Goal: Task Accomplishment & Management: Manage account settings

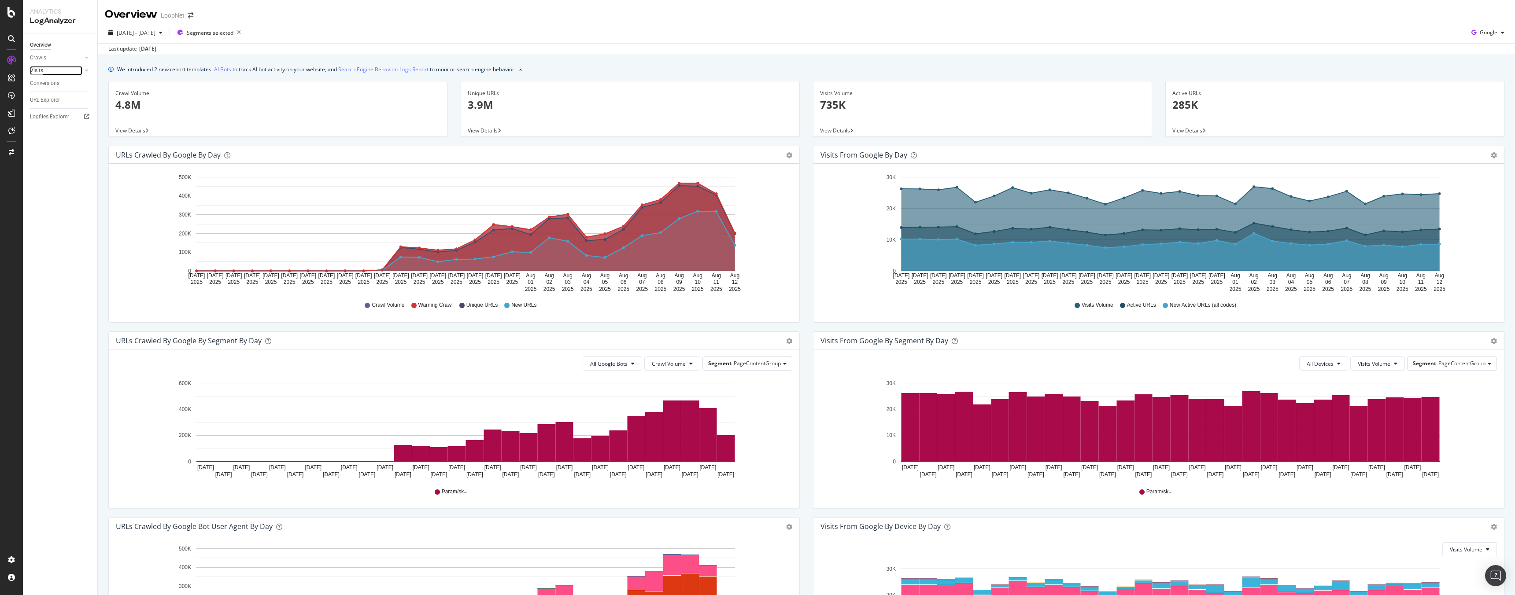
click at [40, 67] on div "Visits" at bounding box center [36, 70] width 13 height 9
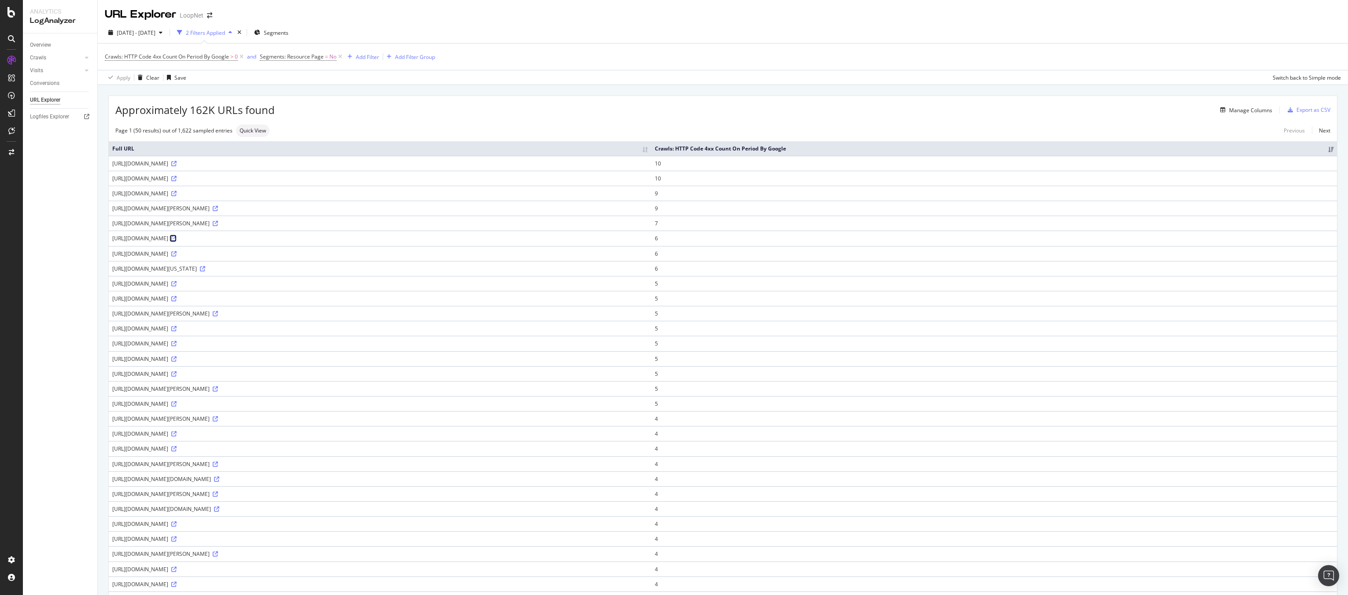
click at [177, 238] on icon at bounding box center [173, 238] width 5 height 5
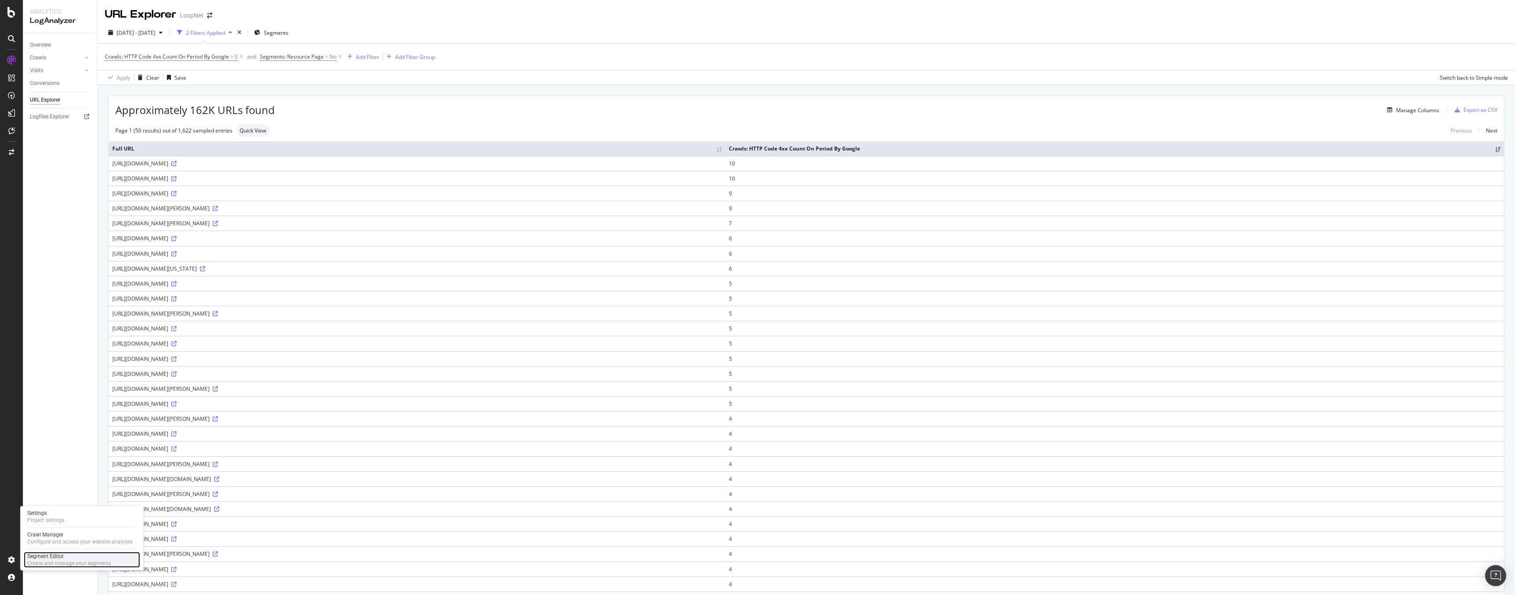
click at [57, 561] on div "Create and manage your segments" at bounding box center [69, 563] width 84 height 7
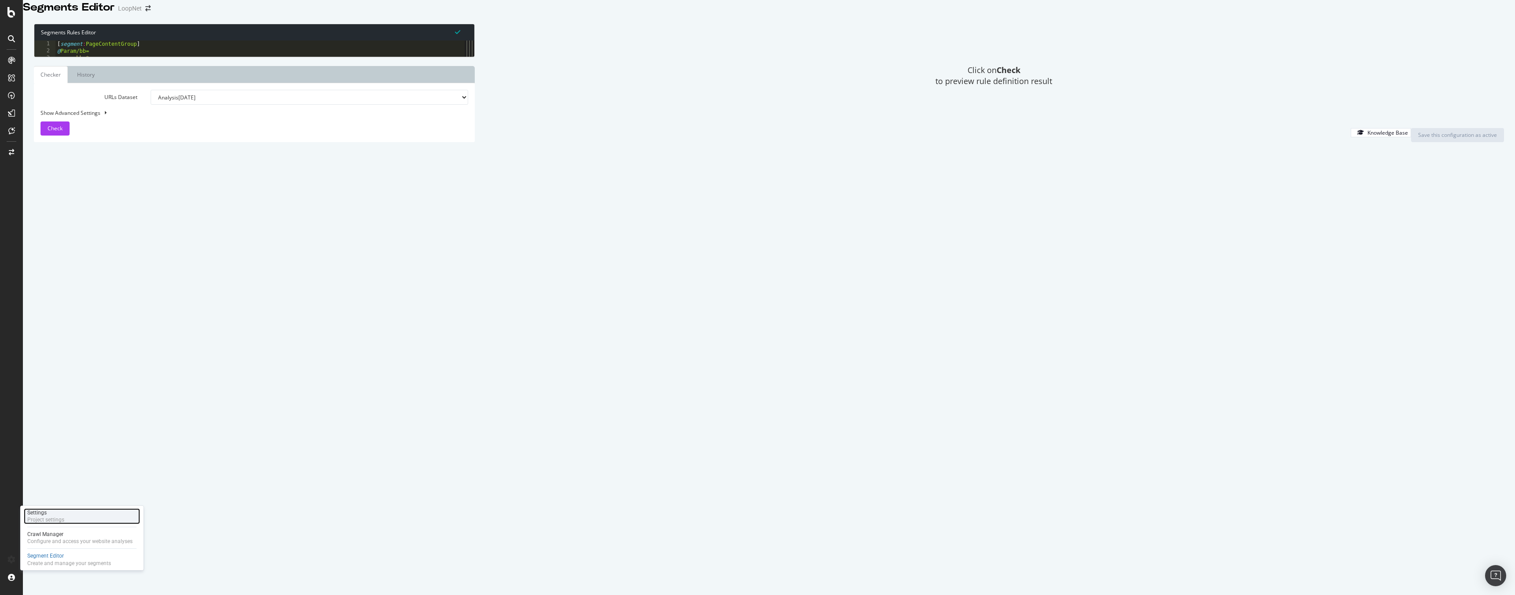
click at [46, 521] on div "Project settings" at bounding box center [45, 520] width 37 height 7
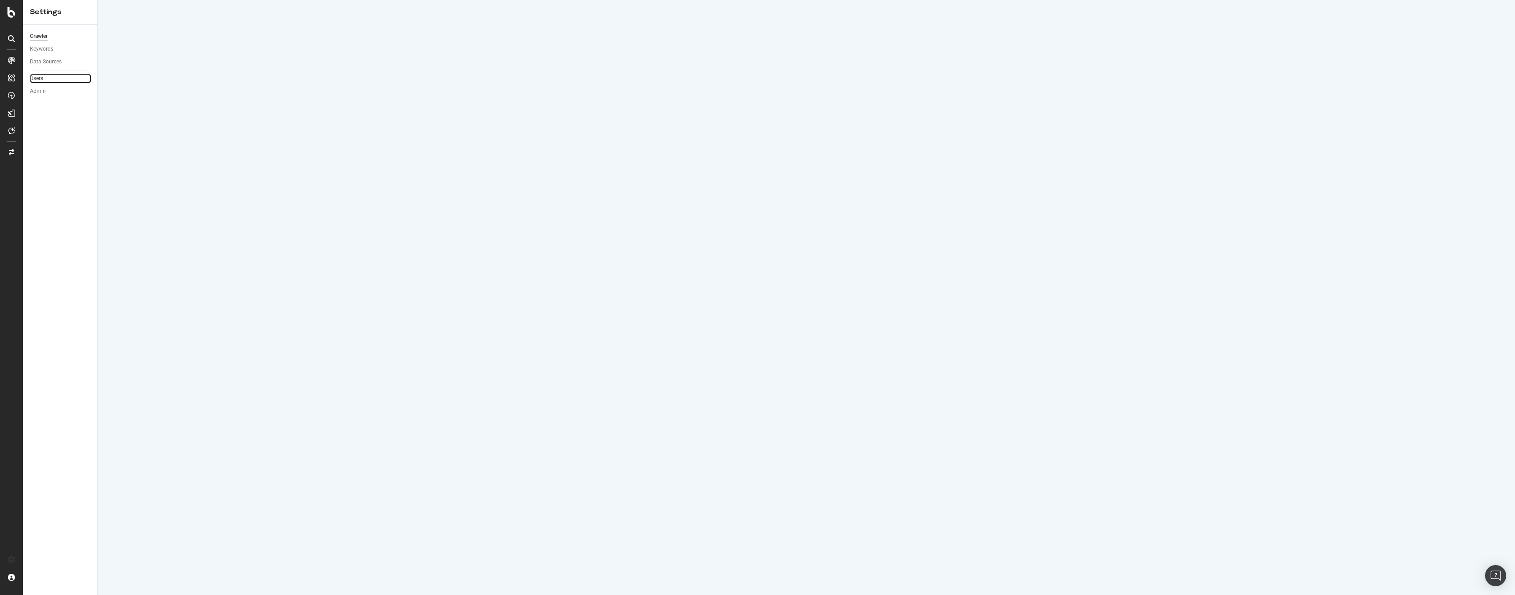
click at [55, 77] on link "Users" at bounding box center [60, 78] width 61 height 9
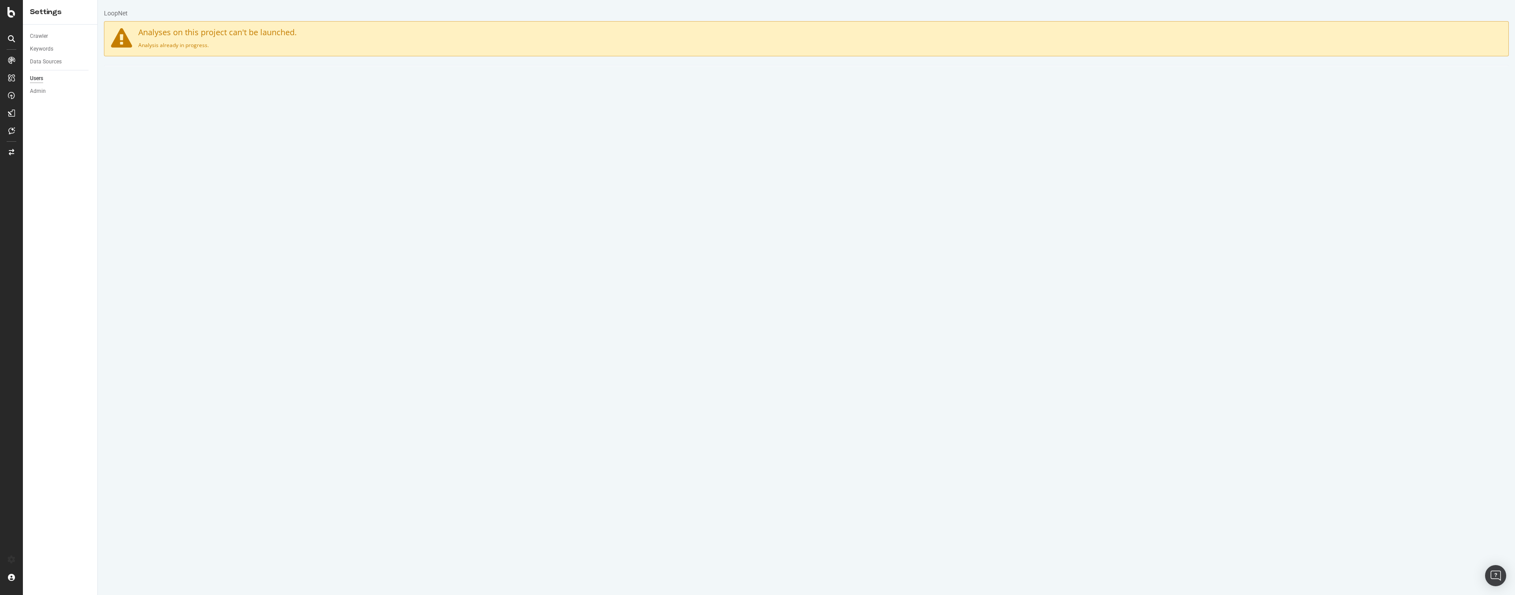
click at [362, 251] on input "text" at bounding box center [923, 250] width 1157 height 15
type input "dle@costar.com"
click at [397, 265] on select "Administrator Guest" at bounding box center [923, 272] width 1157 height 15
click at [345, 265] on select "Administrator Guest" at bounding box center [923, 272] width 1157 height 15
click at [806, 292] on button "Save" at bounding box center [805, 292] width 21 height 13
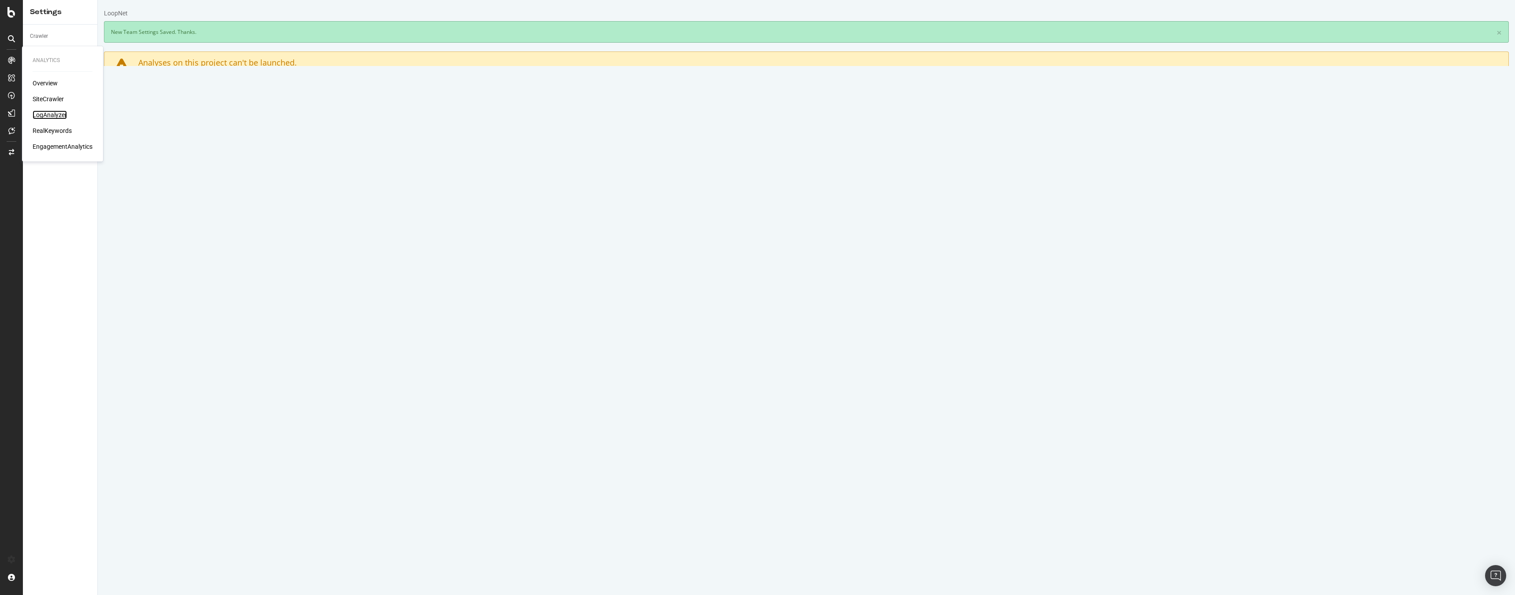
click at [54, 115] on div "LogAnalyzer" at bounding box center [50, 115] width 34 height 9
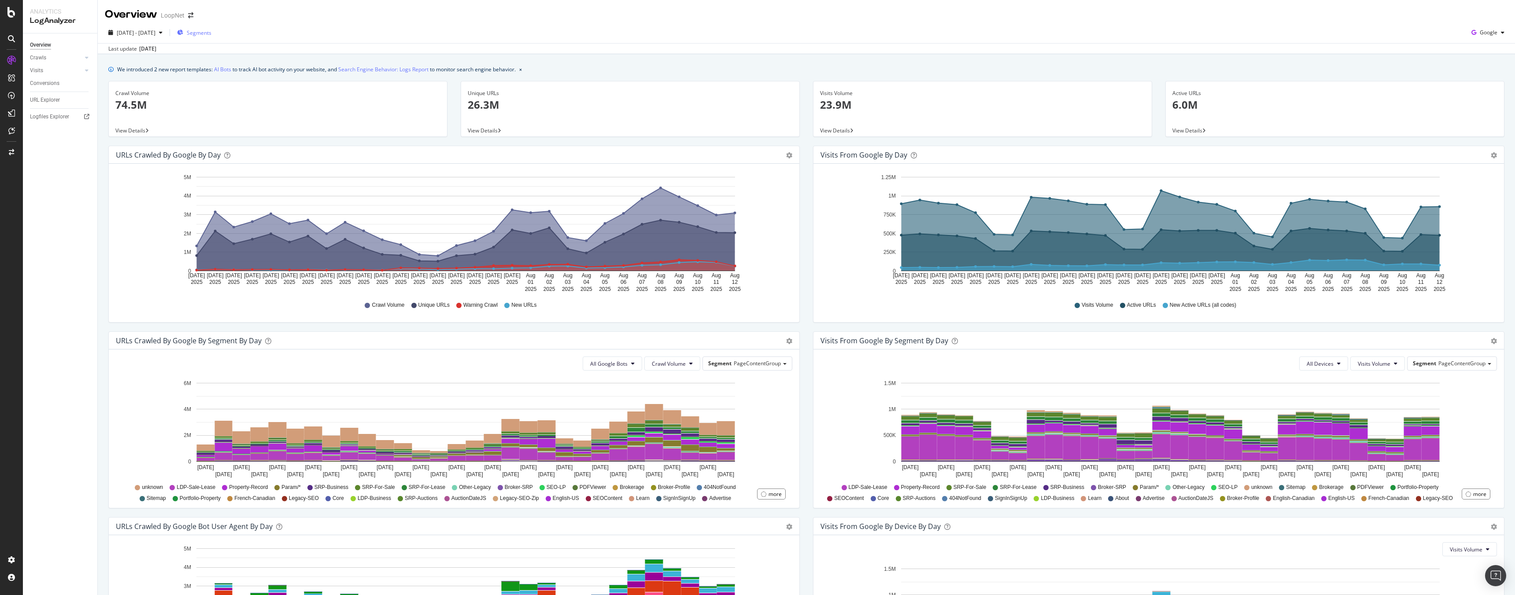
click at [211, 30] on span "Segments" at bounding box center [199, 32] width 25 height 7
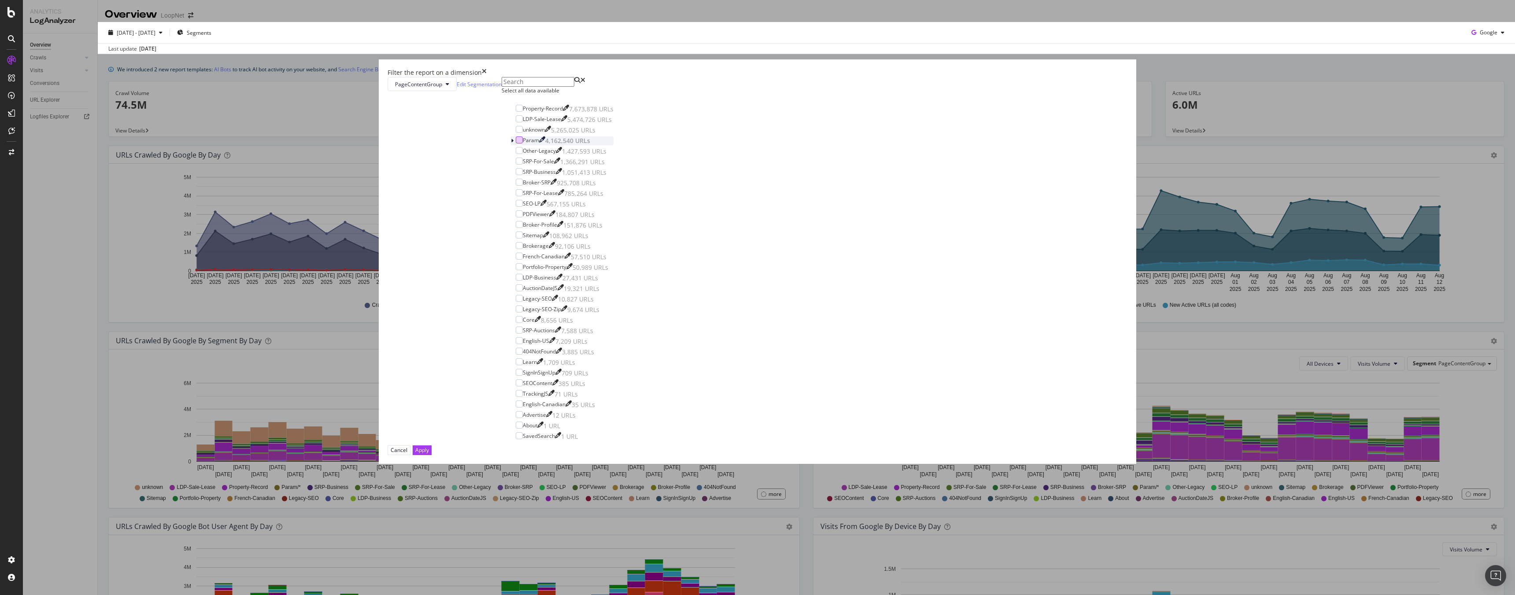
click at [523, 144] on div "modal" at bounding box center [519, 140] width 7 height 7
click at [516, 145] on div "modal" at bounding box center [512, 141] width 5 height 9
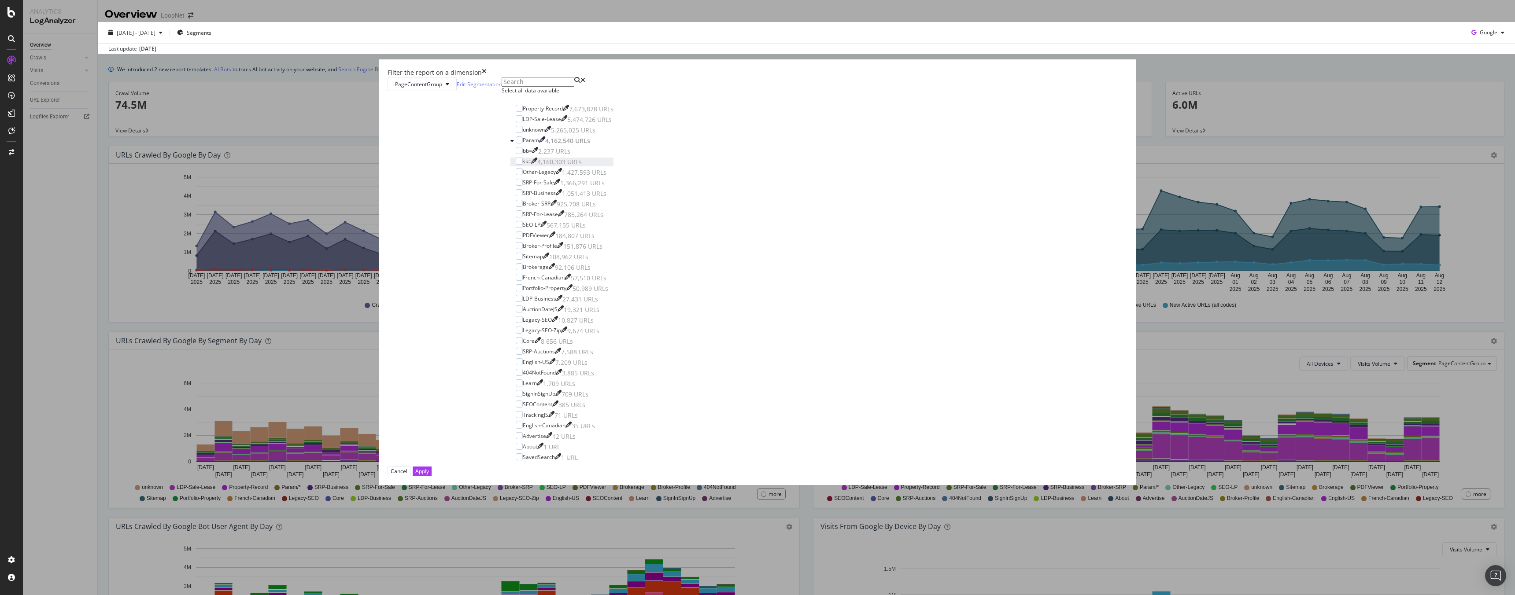
click at [531, 165] on div "sk=" at bounding box center [527, 161] width 8 height 7
click at [429, 468] on div "Apply" at bounding box center [422, 471] width 14 height 7
